Goal: Information Seeking & Learning: Learn about a topic

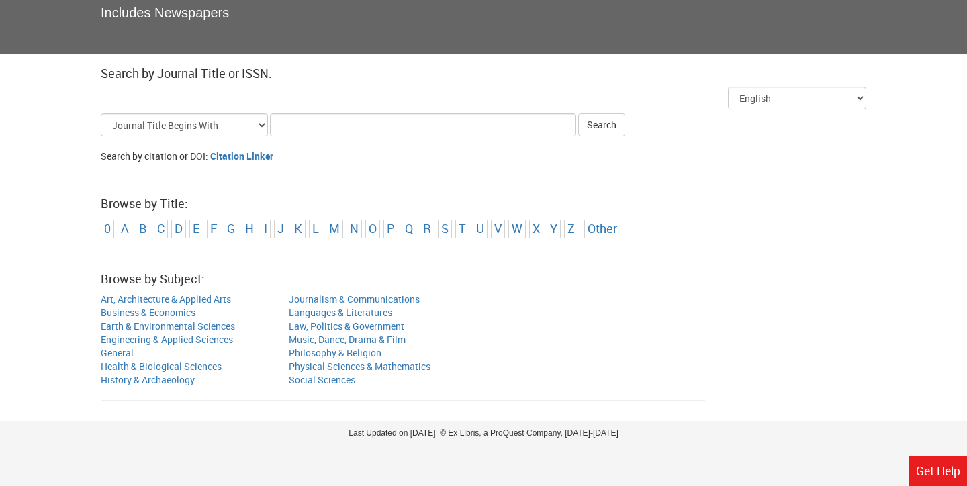
scroll to position [121, 0]
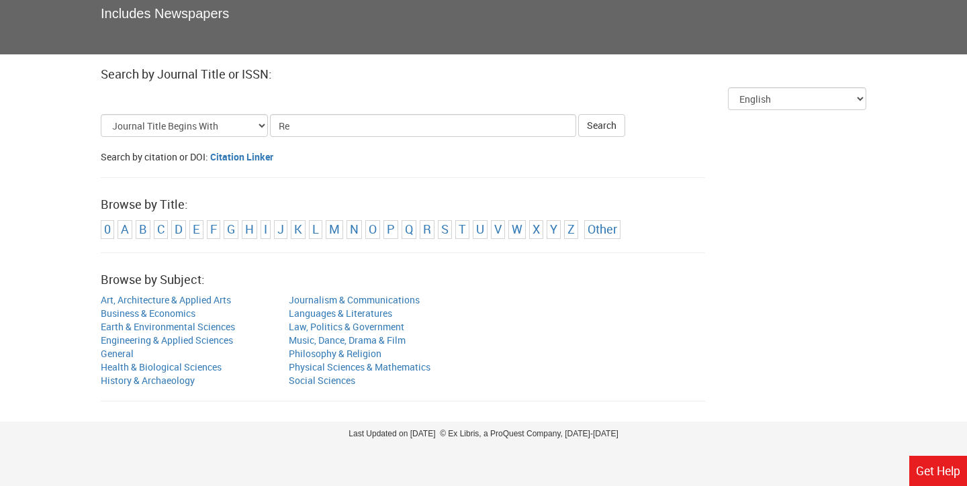
type input "R"
type input "Rehabilitation"
click at [592, 125] on button "Search" at bounding box center [601, 125] width 47 height 23
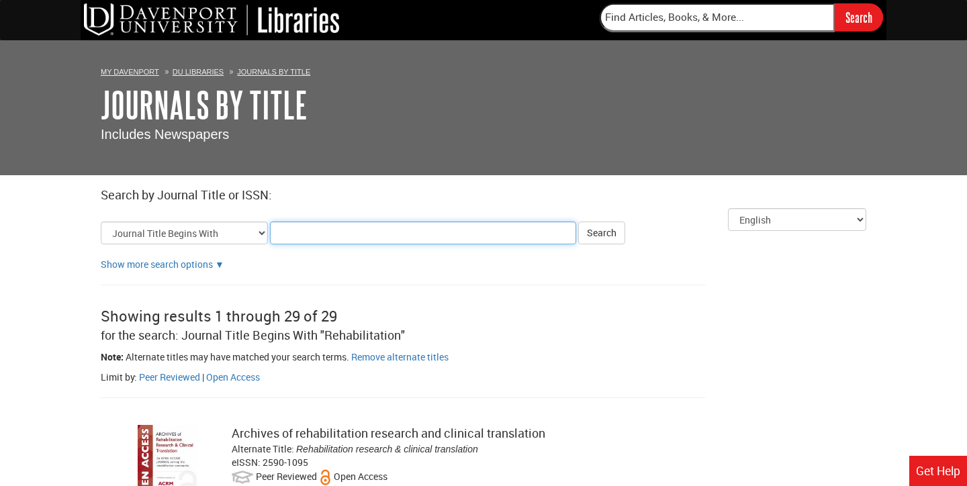
click at [364, 232] on input "Title Search Criteria" at bounding box center [423, 233] width 306 height 23
type input "A"
type input "Journal of American Medicine"
click at [592, 232] on button "Search" at bounding box center [601, 233] width 47 height 23
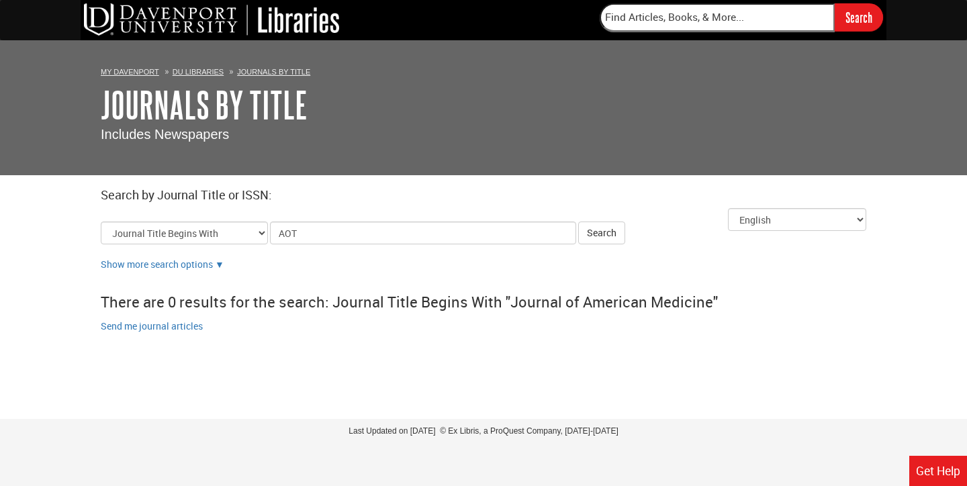
type input "AOTA"
click at [592, 232] on button "Search" at bounding box center [601, 233] width 47 height 23
click at [199, 69] on link "DU Libraries" at bounding box center [198, 72] width 51 height 8
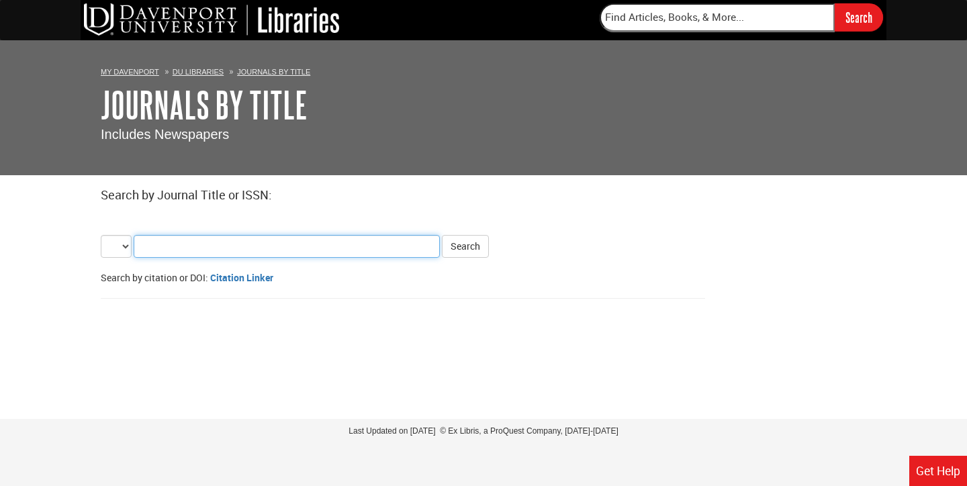
select select "alternate_title_begins"
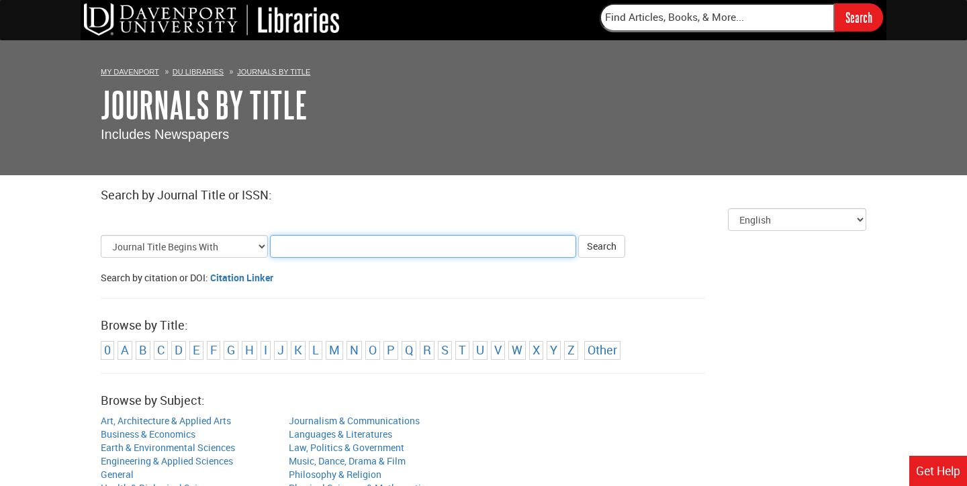
click at [285, 246] on input "Title Search Criteria" at bounding box center [423, 246] width 306 height 23
type input "J"
type input "AJOT"
click at [592, 246] on button "Search" at bounding box center [601, 246] width 47 height 23
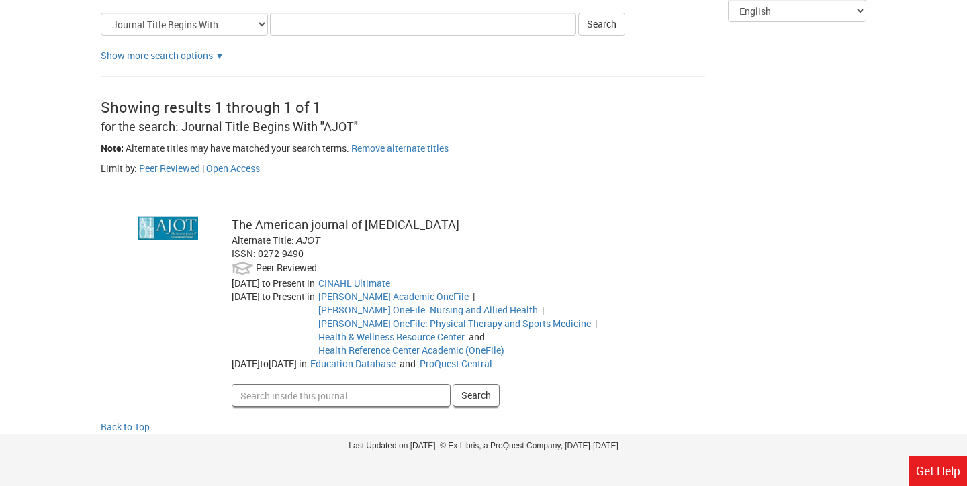
scroll to position [208, 0]
click at [316, 385] on input "Search inside this journal" at bounding box center [341, 396] width 219 height 23
type input "[PERSON_NAME]"
click at [468, 385] on button "Search" at bounding box center [476, 396] width 47 height 23
click at [287, 385] on input "Search inside this journal" at bounding box center [341, 396] width 219 height 23
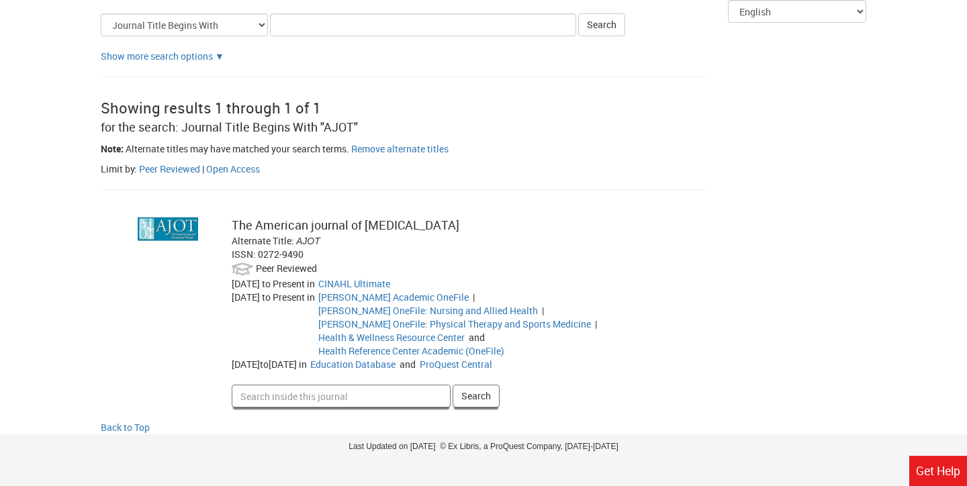
type input "O"
type input "[MEDICAL_DATA]"
click at [476, 385] on button "Search" at bounding box center [476, 396] width 47 height 23
type input "[MEDICAL_DATA]"
click at [476, 385] on button "Search" at bounding box center [476, 396] width 47 height 23
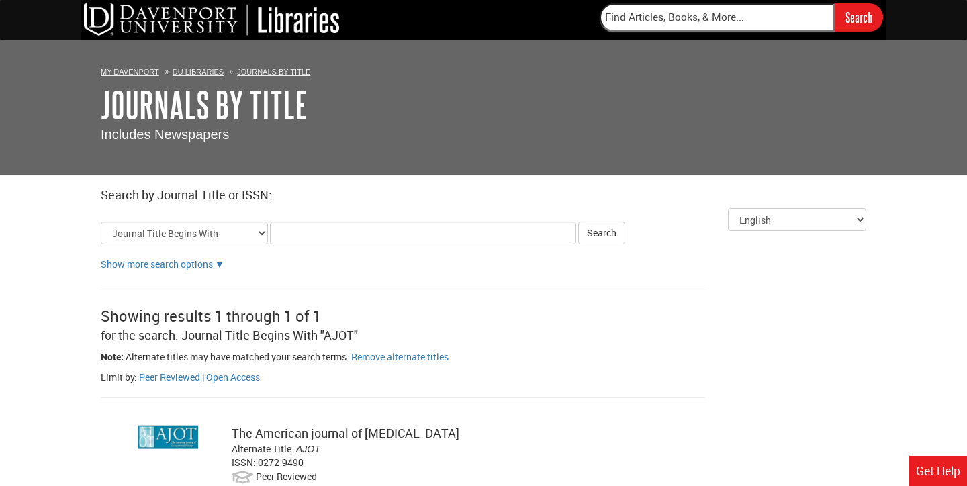
scroll to position [0, 0]
click at [187, 74] on link "DU Libraries" at bounding box center [198, 72] width 51 height 8
